Goal: Ask a question: Seek information or help from site administrators or community

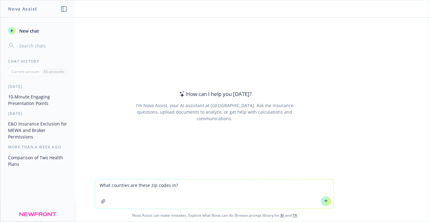
type textarea "What counties are these zip codes in?"
paste textarea
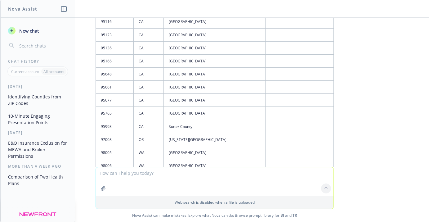
scroll to position [550, 0]
